Goal: Check status: Check status

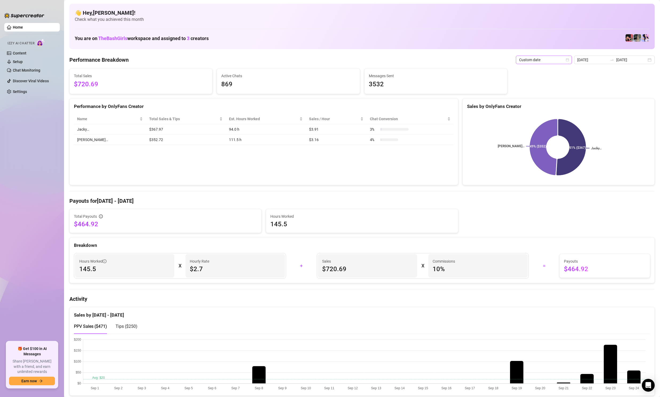
click at [567, 59] on span "Custom date" at bounding box center [544, 60] width 50 height 8
click at [535, 96] on div "Last 90 days" at bounding box center [546, 96] width 48 height 6
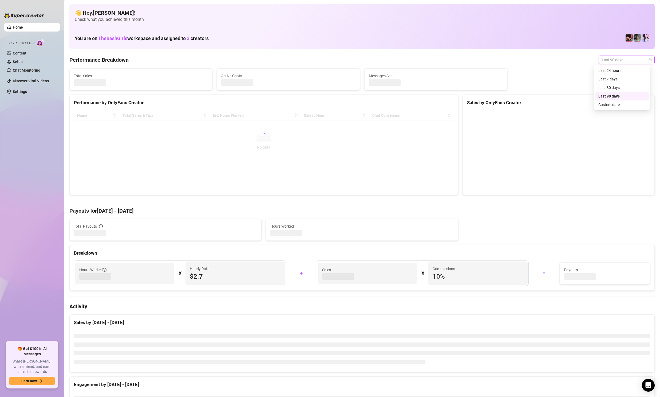
click at [626, 61] on span "Last 90 days" at bounding box center [627, 60] width 50 height 8
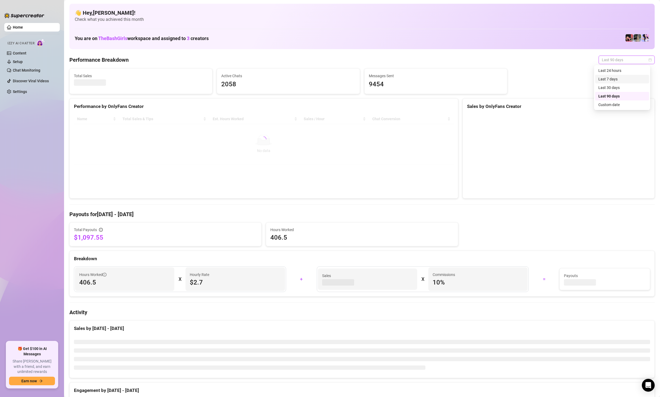
click at [604, 79] on div "Last 7 days" at bounding box center [623, 79] width 48 height 6
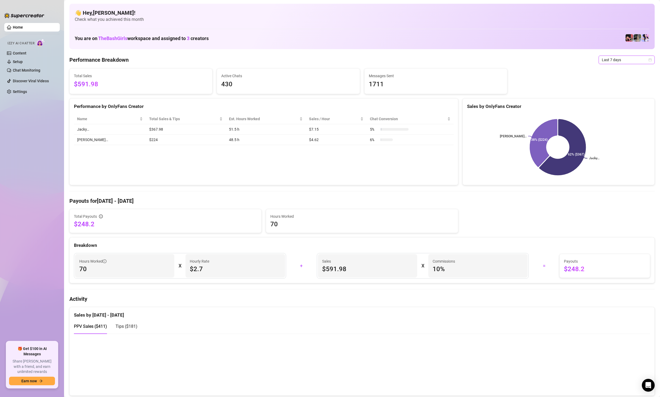
click at [618, 60] on span "Last 7 days" at bounding box center [627, 60] width 50 height 8
click at [610, 102] on div "Custom date" at bounding box center [623, 105] width 48 height 6
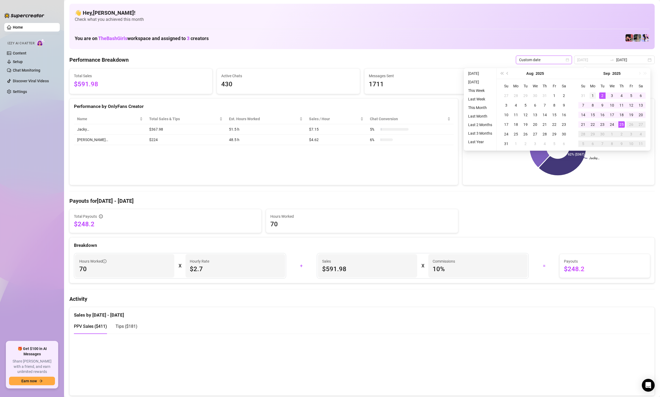
type input "[DATE]"
click at [595, 95] on div "1" at bounding box center [593, 95] width 6 height 6
type input "[DATE]"
click at [623, 125] on div "25" at bounding box center [622, 124] width 6 height 6
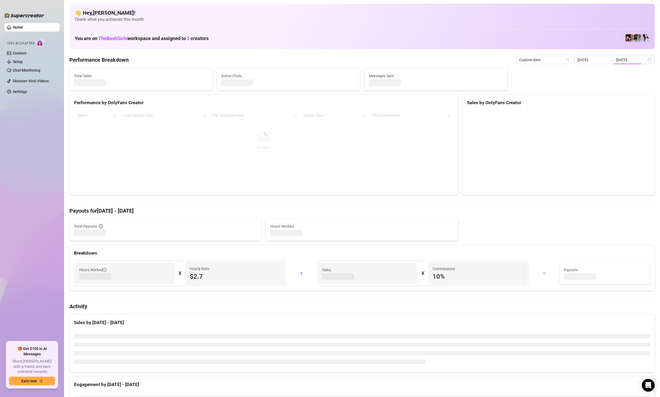
type input "[DATE]"
